Goal: Navigation & Orientation: Find specific page/section

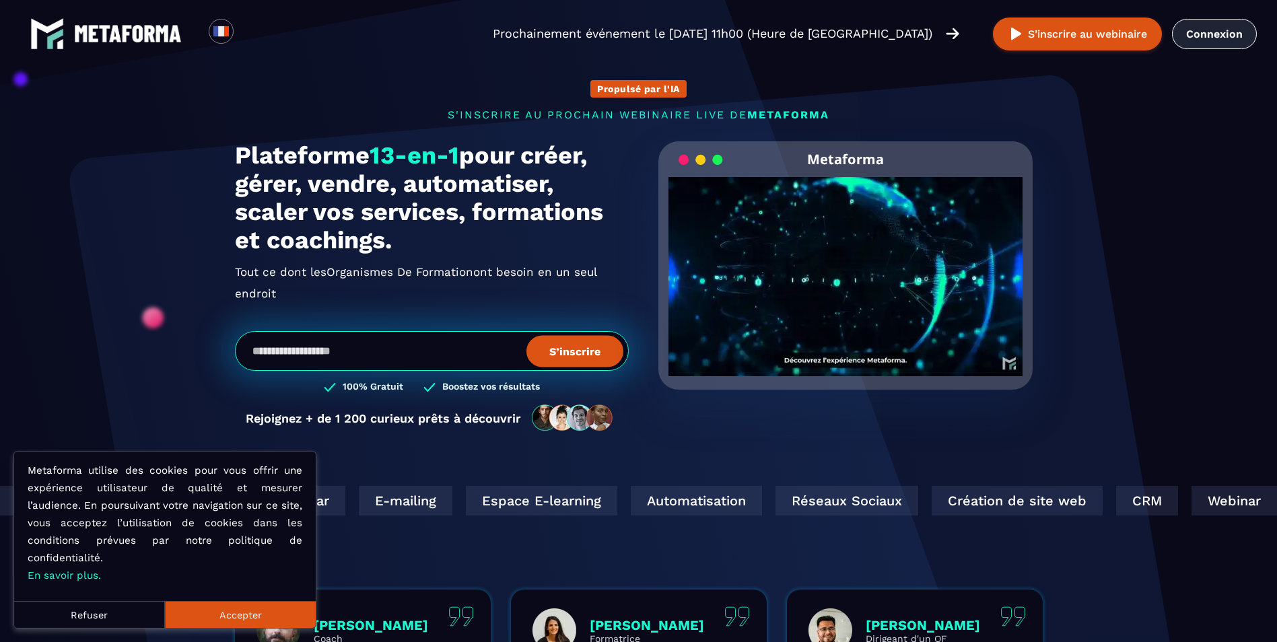
drag, startPoint x: 1205, startPoint y: 44, endPoint x: 1223, endPoint y: 31, distance: 22.2
click at [1223, 31] on link "Connexion" at bounding box center [1214, 34] width 85 height 30
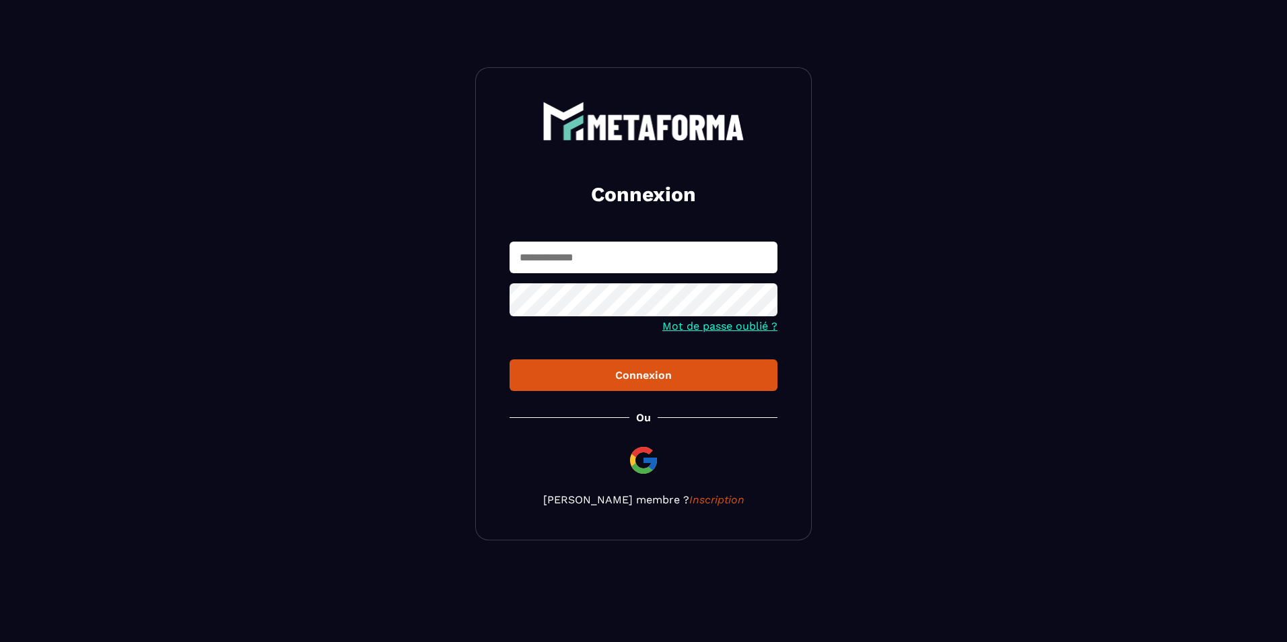
click at [689, 269] on input "text" at bounding box center [644, 258] width 268 height 32
type input "**********"
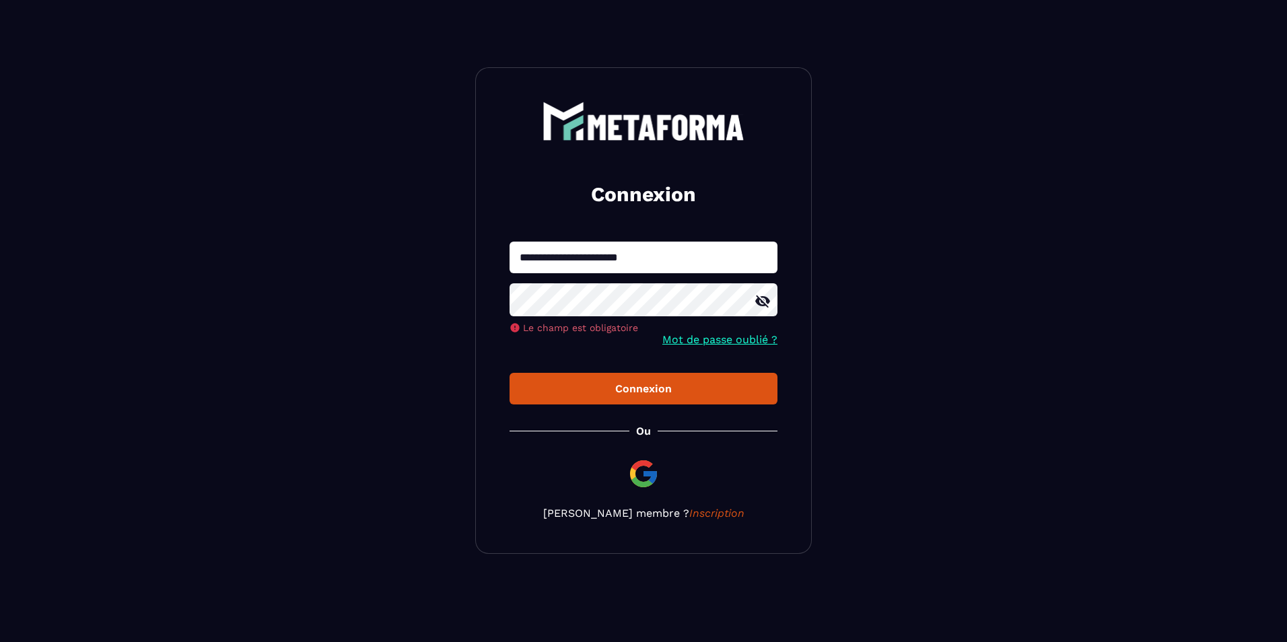
click at [510, 373] on button "Connexion" at bounding box center [644, 389] width 268 height 32
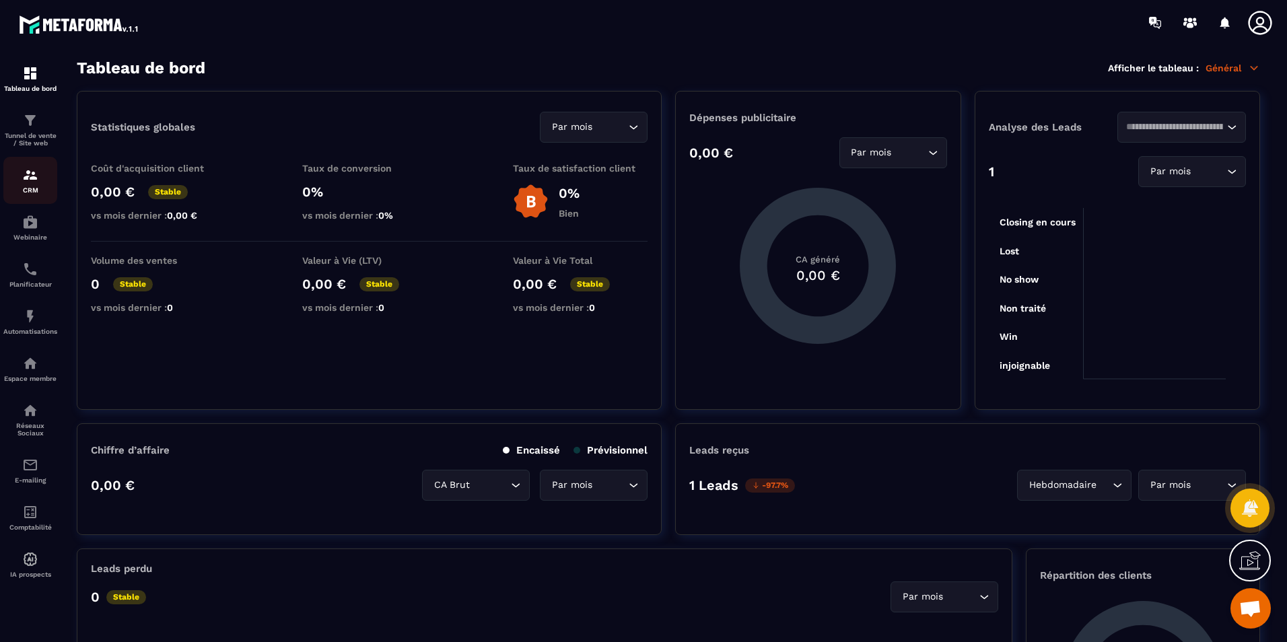
click at [41, 179] on div "CRM" at bounding box center [30, 180] width 54 height 27
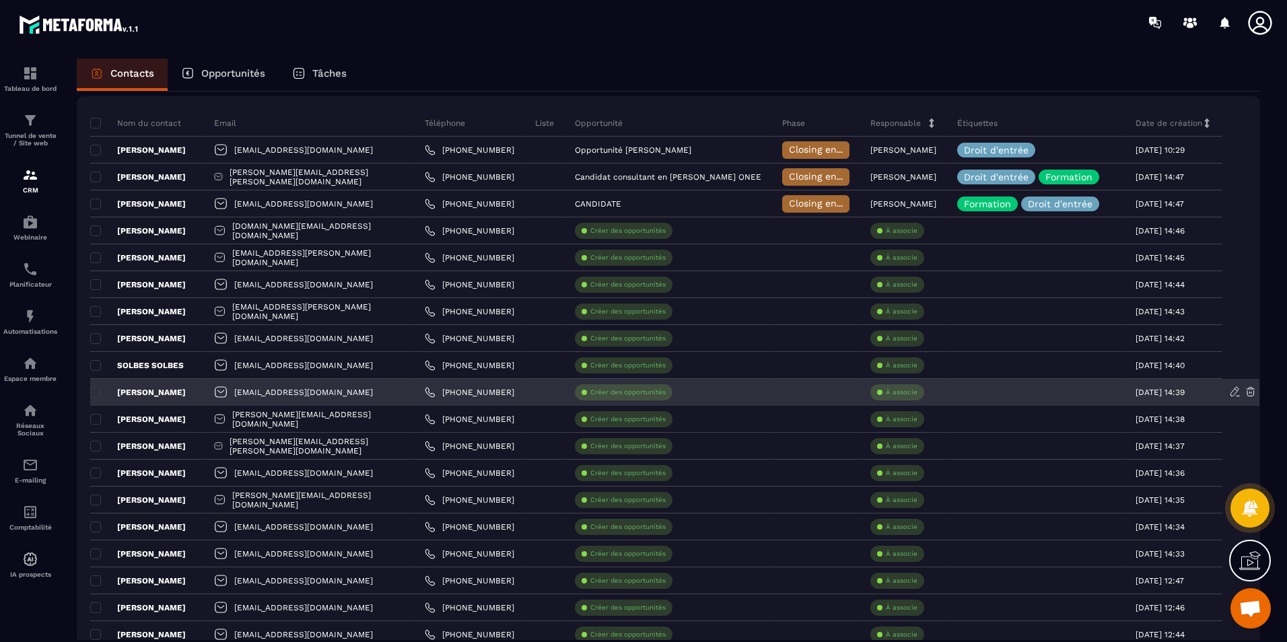
scroll to position [69, 0]
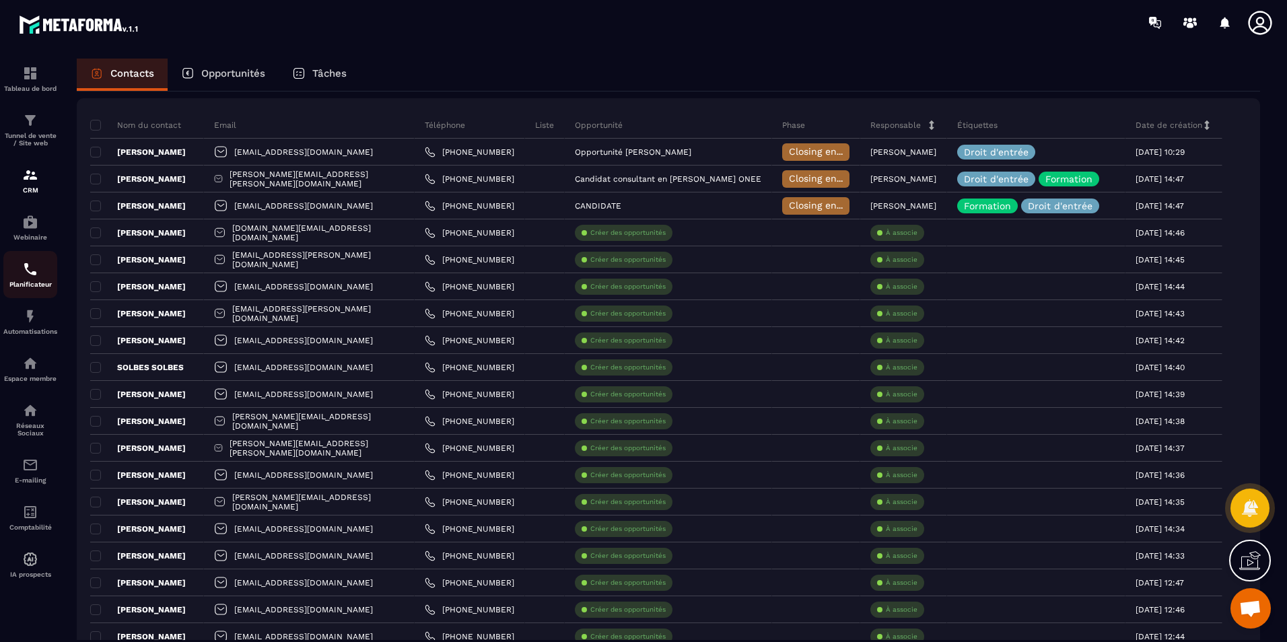
click at [23, 273] on img at bounding box center [30, 269] width 16 height 16
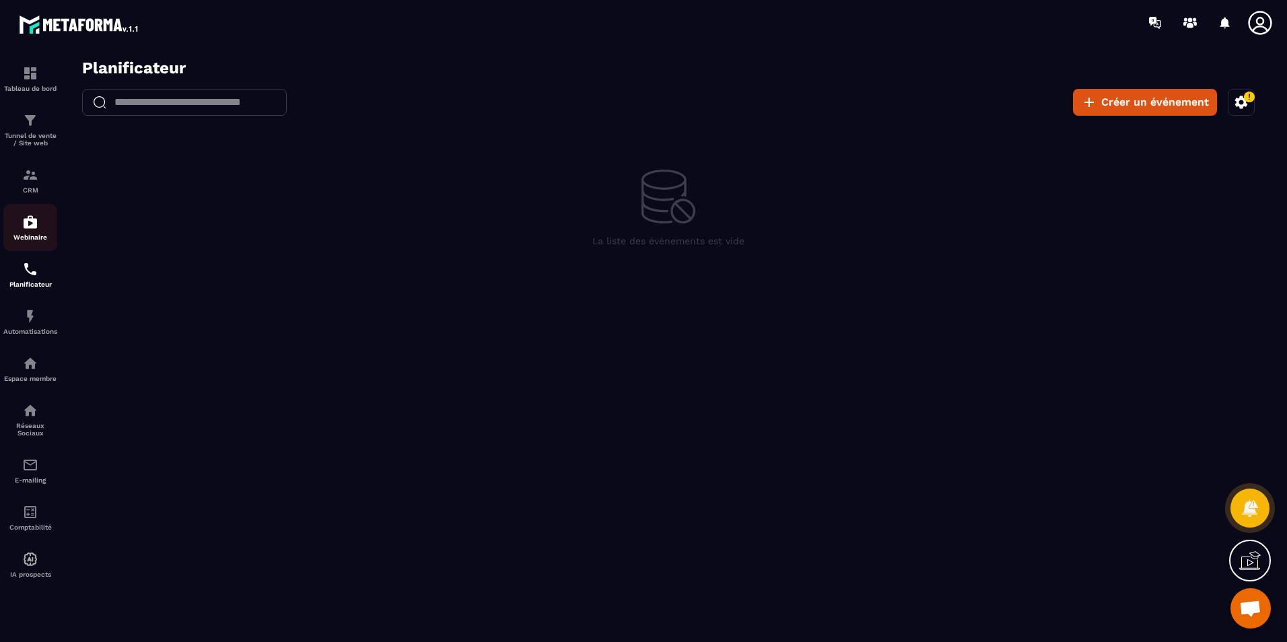
click at [17, 226] on div "Webinaire" at bounding box center [30, 227] width 54 height 27
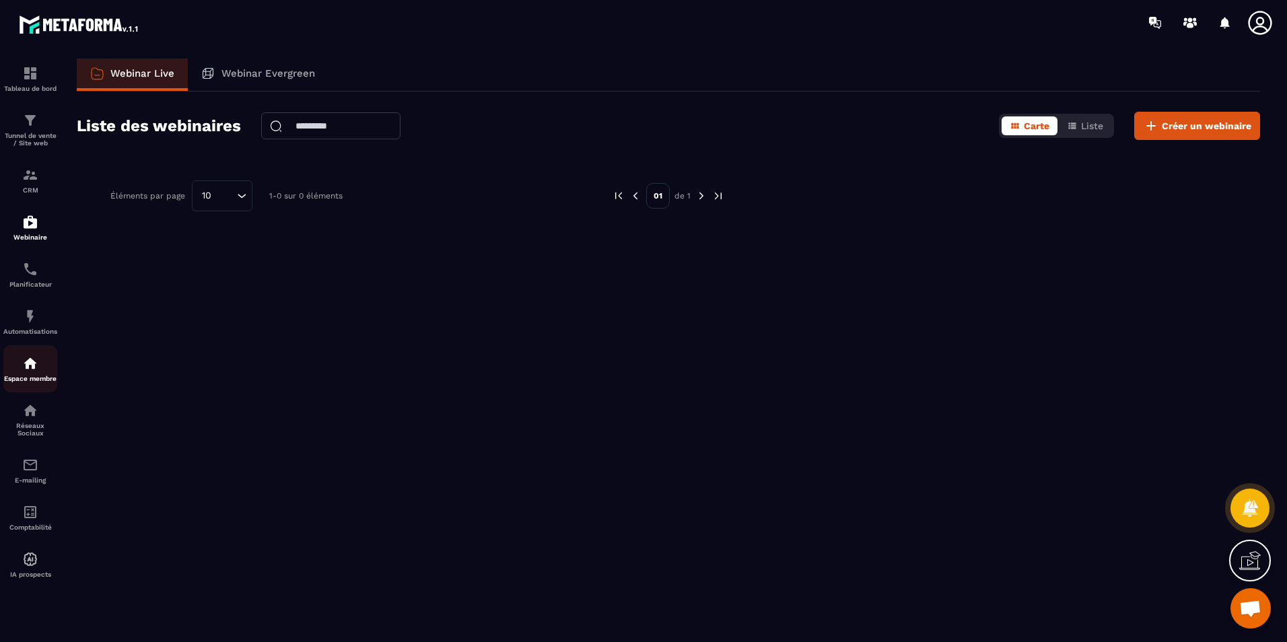
click at [26, 366] on img at bounding box center [30, 363] width 16 height 16
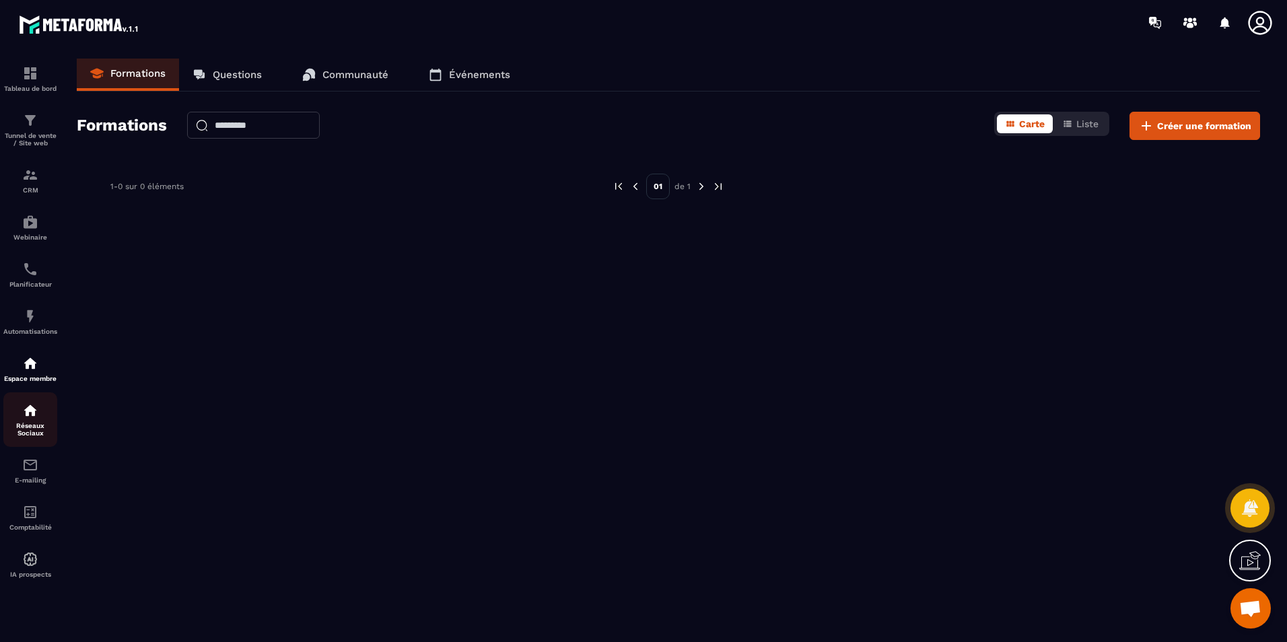
click at [15, 407] on div "Réseaux Sociaux" at bounding box center [30, 420] width 54 height 34
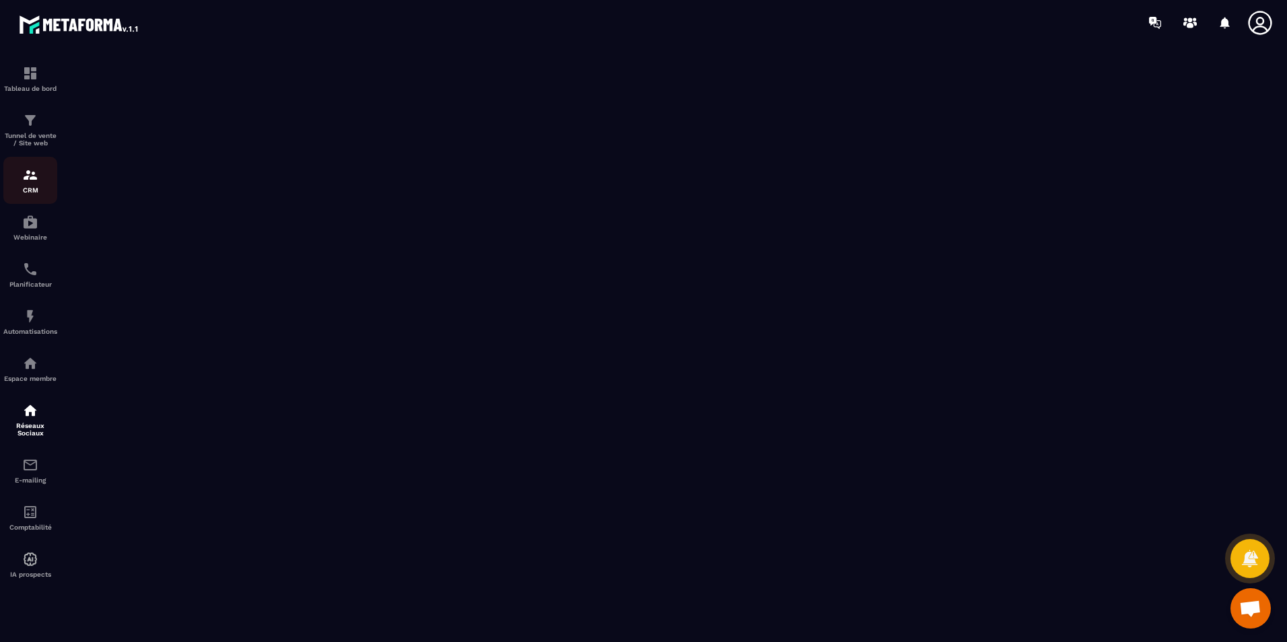
click at [17, 184] on div "CRM" at bounding box center [30, 180] width 54 height 27
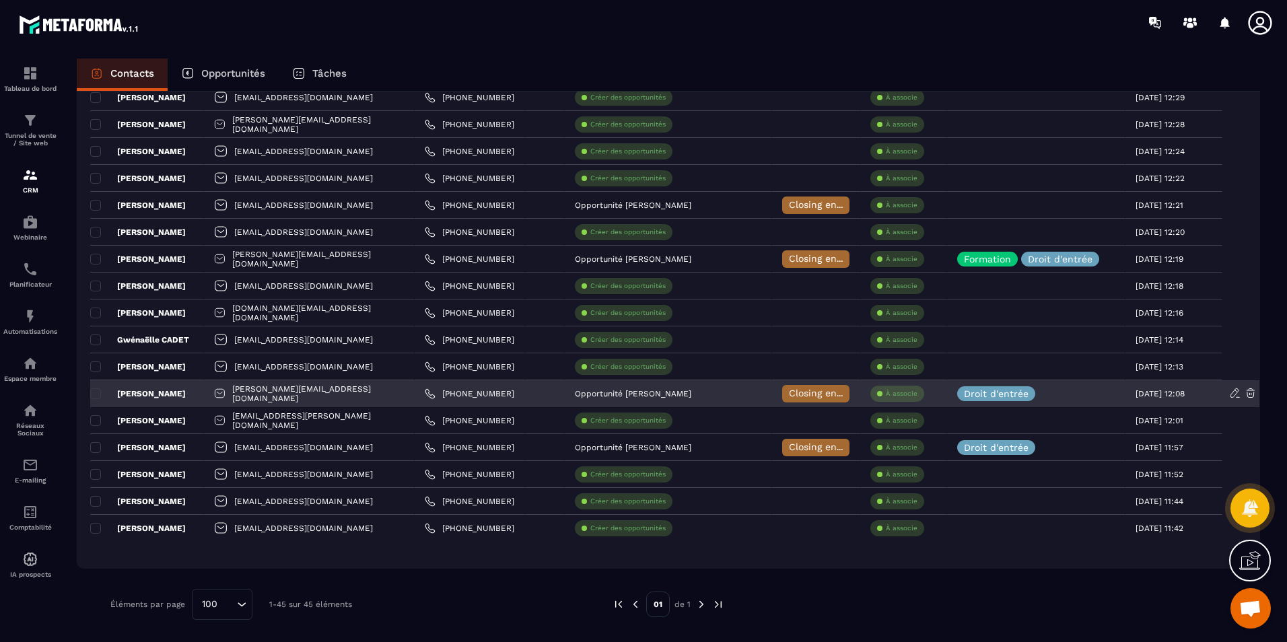
scroll to position [0, 5]
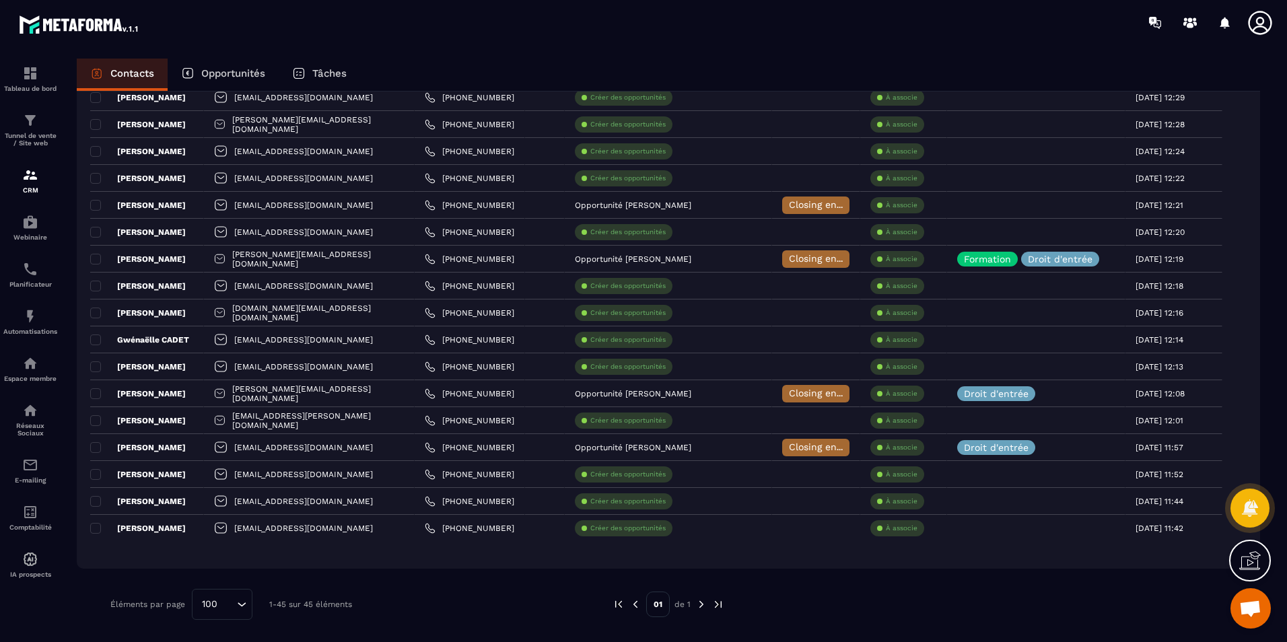
click at [294, 63] on div "Tâches" at bounding box center [319, 75] width 81 height 32
